Goal: Information Seeking & Learning: Understand process/instructions

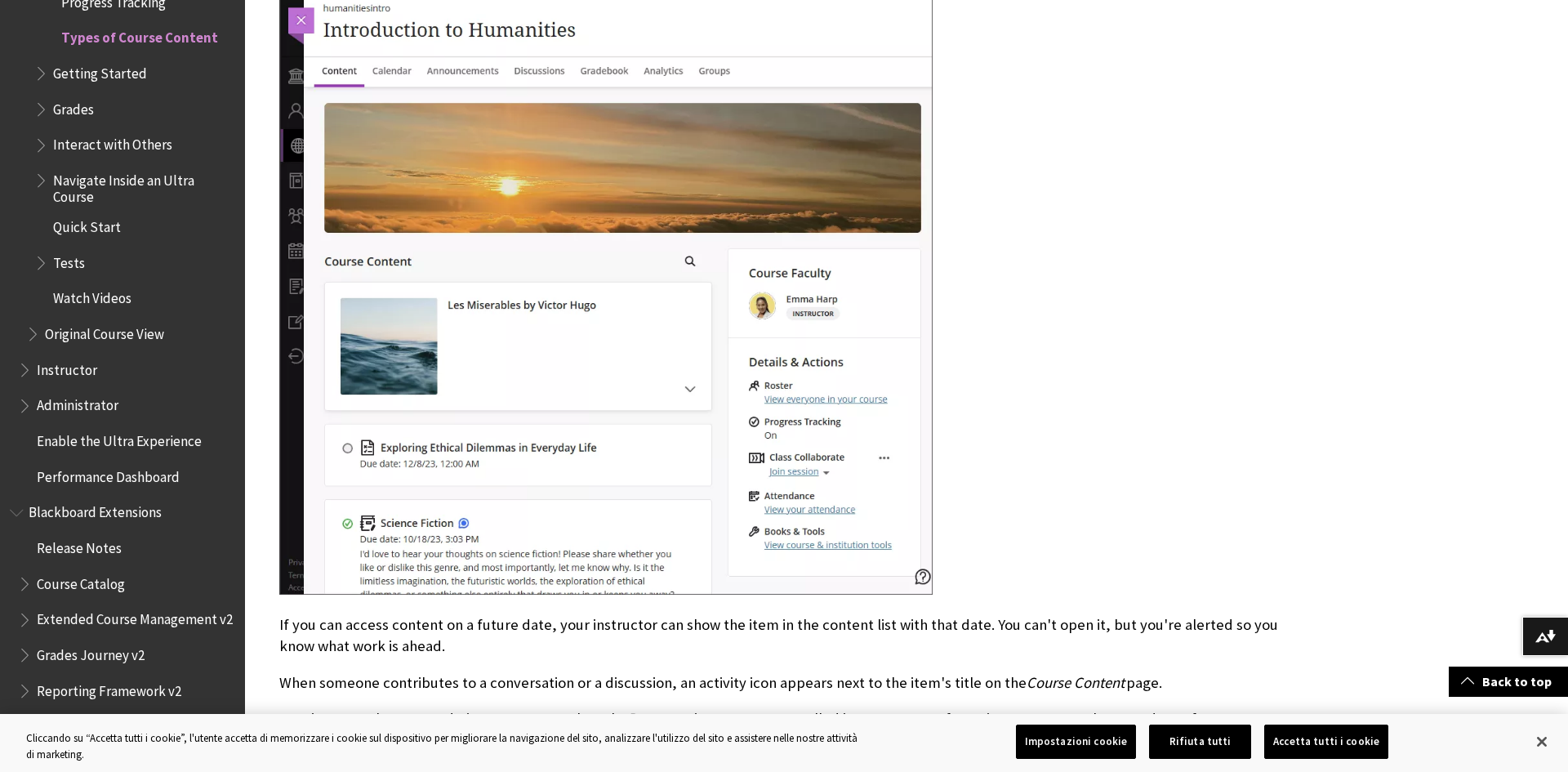
scroll to position [1429, 0]
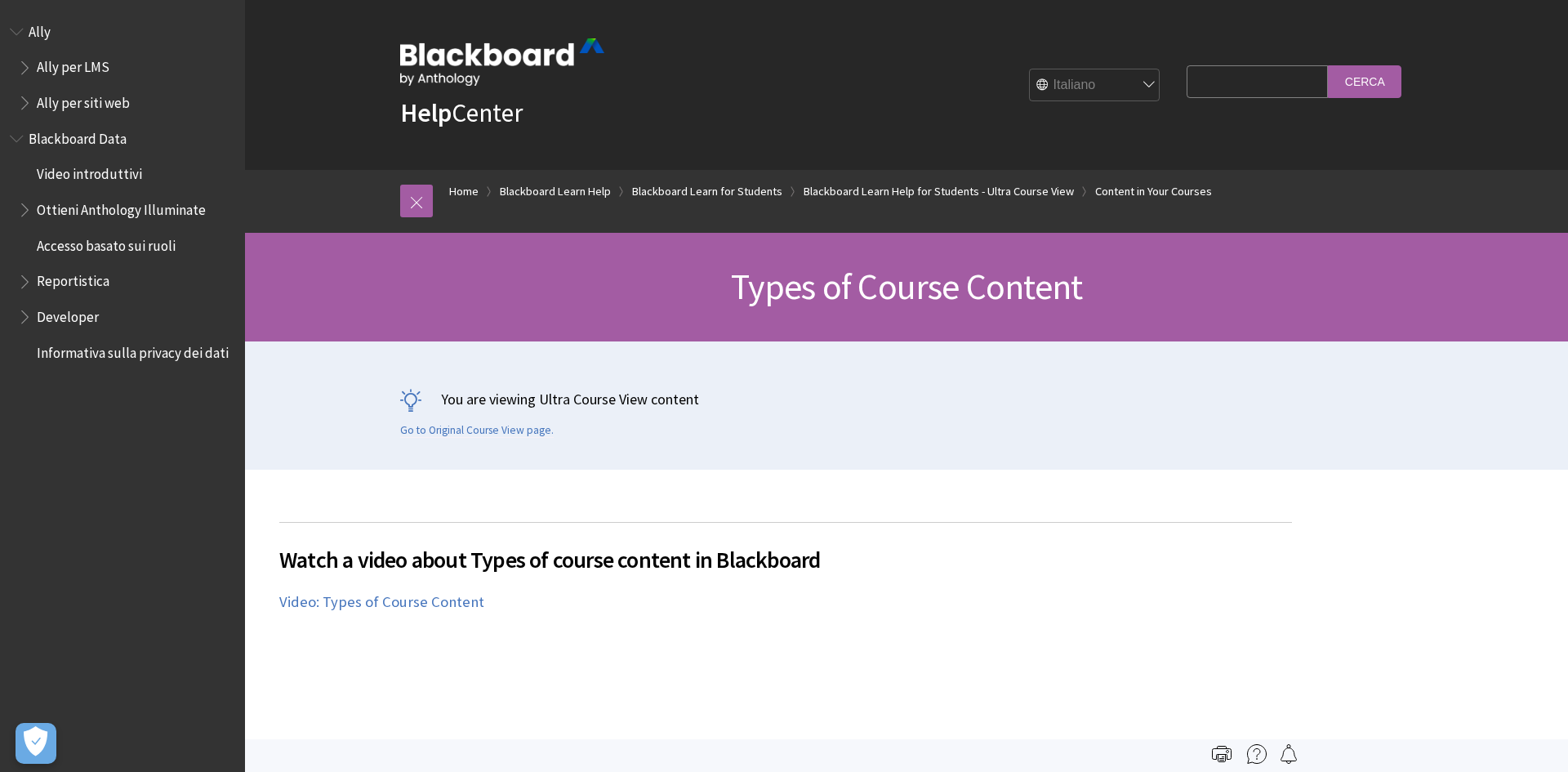
click at [1186, 72] on input "Search Query" at bounding box center [1257, 81] width 142 height 32
type input "come togliere un corso"
click at [1328, 65] on input "Cerca" at bounding box center [1365, 81] width 74 height 32
click at [1380, 73] on input "Cerca" at bounding box center [1365, 81] width 74 height 32
